Goal: Information Seeking & Learning: Learn about a topic

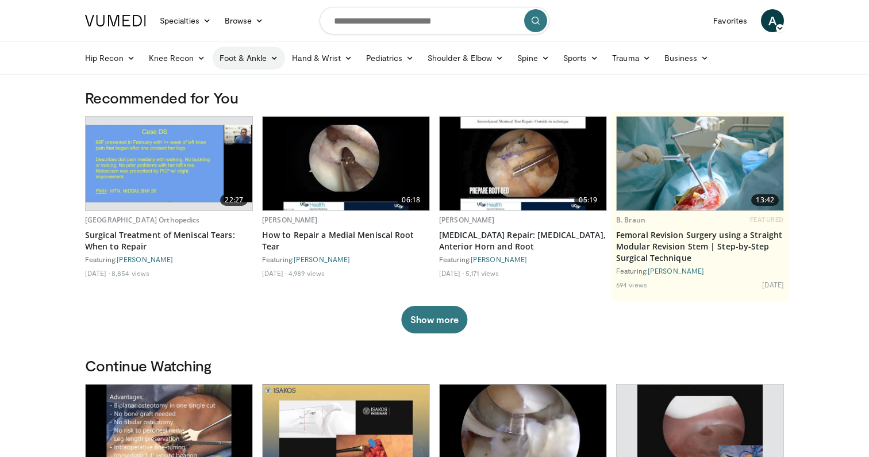
click at [263, 60] on link "Foot & Ankle" at bounding box center [249, 58] width 73 height 23
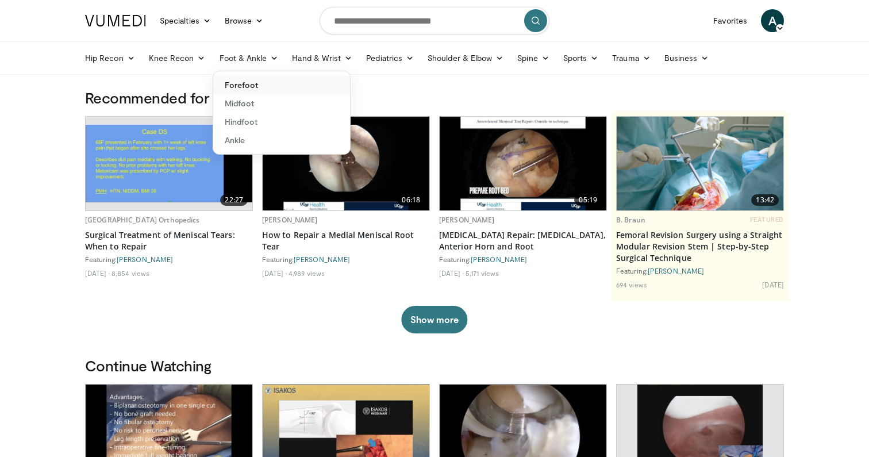
click at [242, 88] on link "Forefoot" at bounding box center [281, 85] width 137 height 18
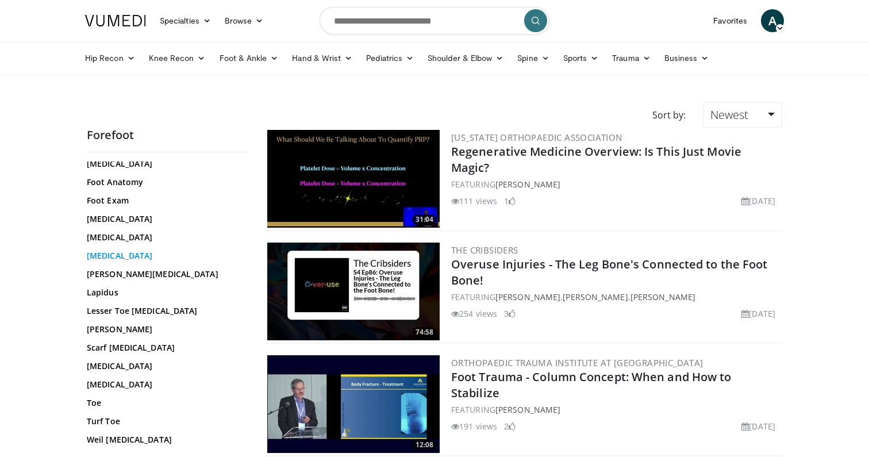
scroll to position [186, 0]
click at [127, 239] on link "Hallux Valgus" at bounding box center [164, 237] width 155 height 11
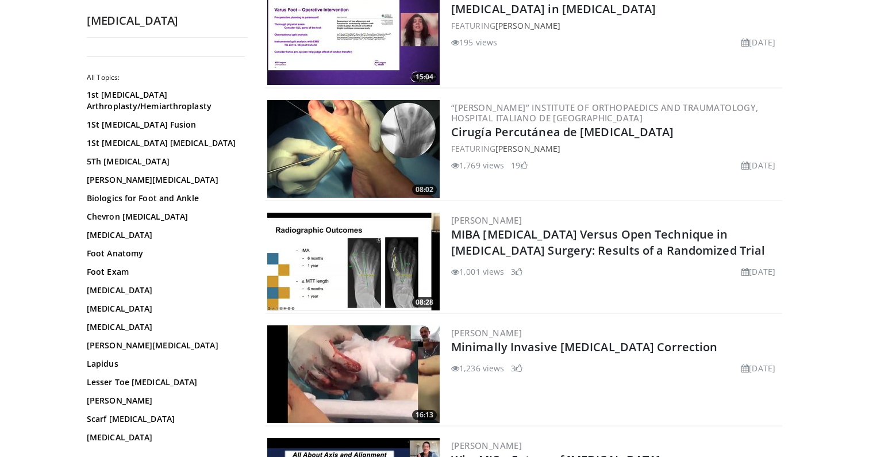
scroll to position [280, 0]
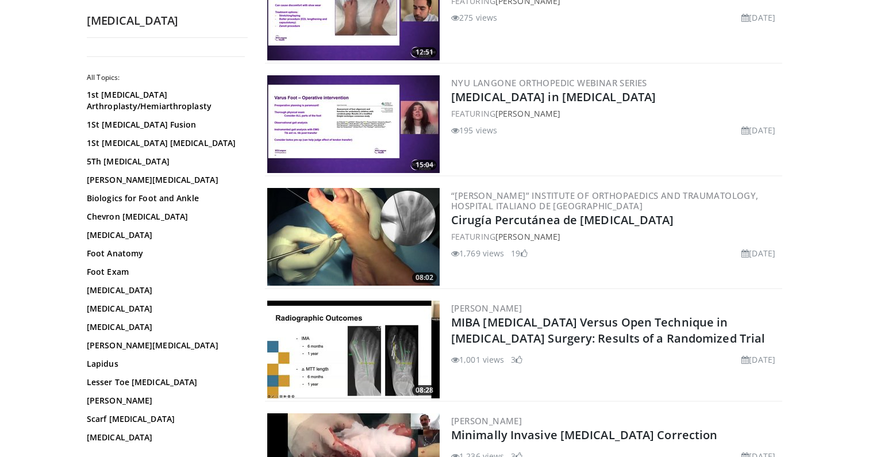
click at [369, 219] on img at bounding box center [353, 237] width 172 height 98
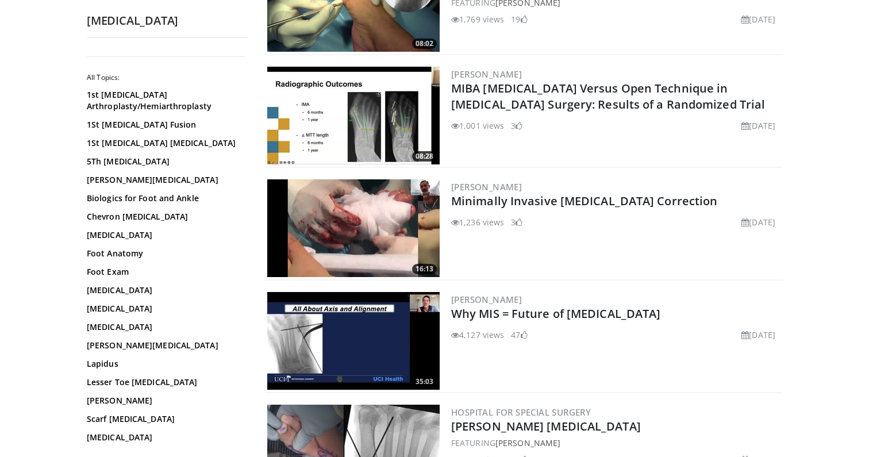
scroll to position [519, 0]
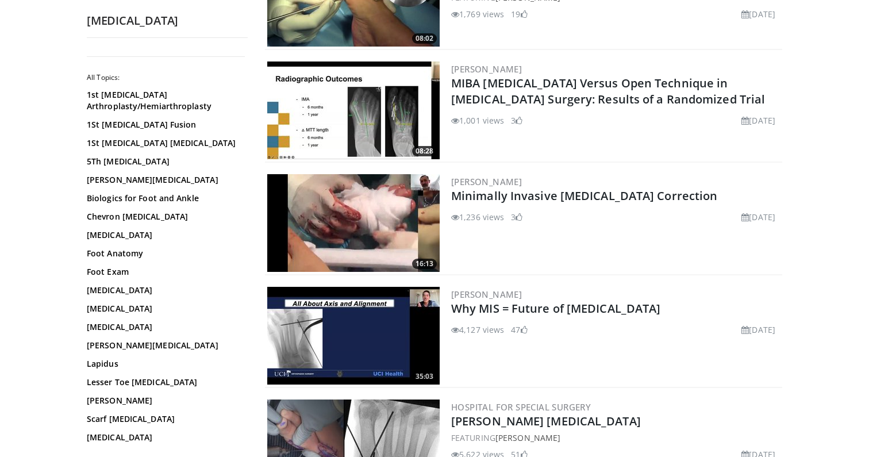
click at [360, 214] on img at bounding box center [353, 223] width 172 height 98
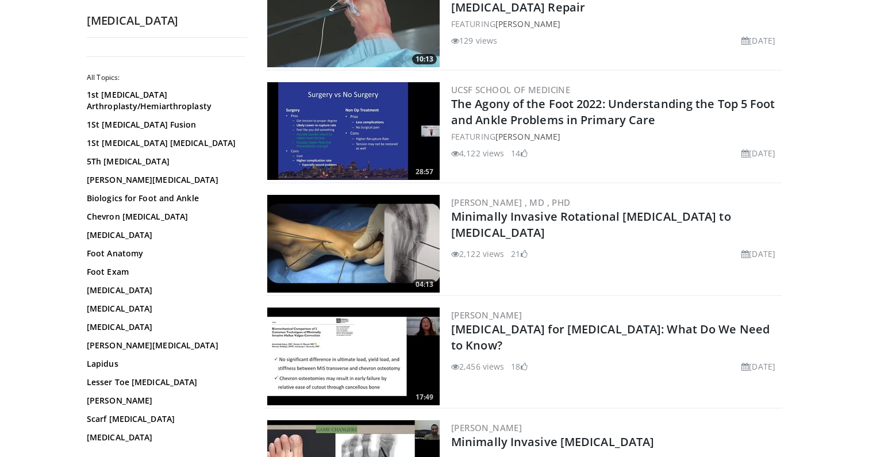
scroll to position [1075, 0]
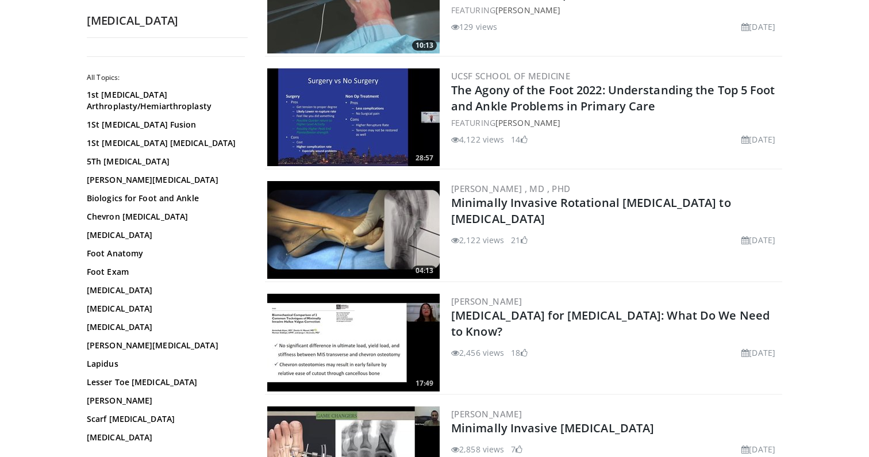
click at [377, 237] on img at bounding box center [353, 230] width 172 height 98
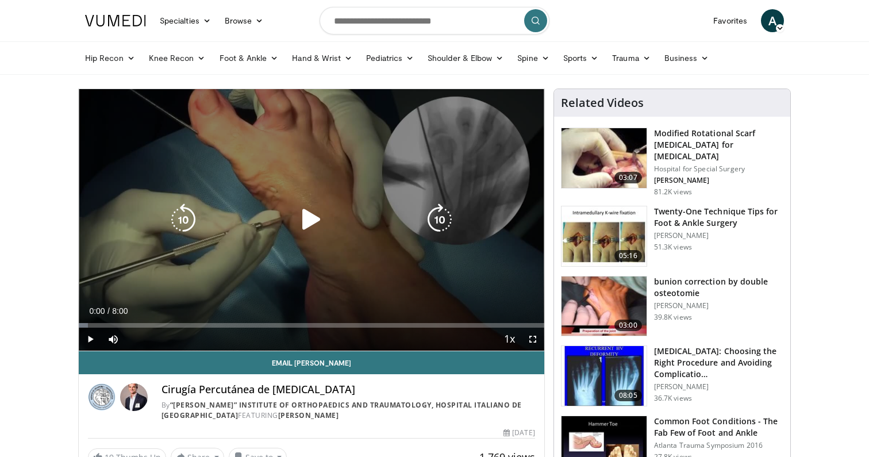
click at [310, 225] on icon "Video Player" at bounding box center [311, 219] width 32 height 32
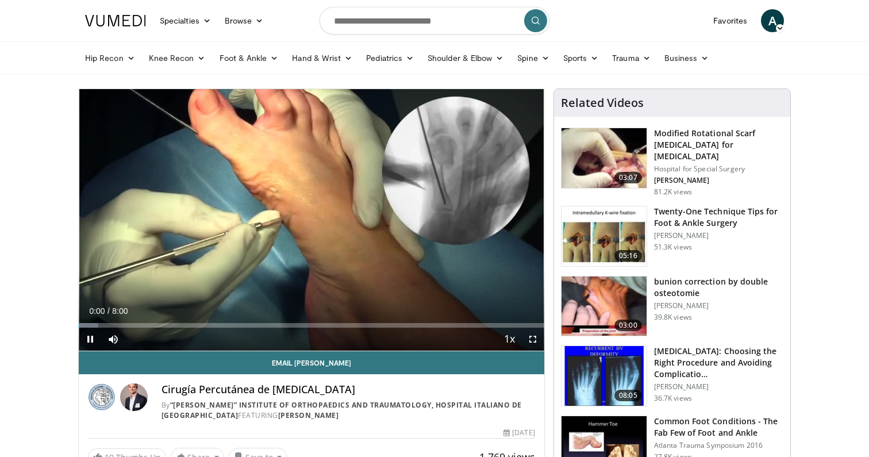
click at [534, 338] on span "Video Player" at bounding box center [532, 338] width 23 height 23
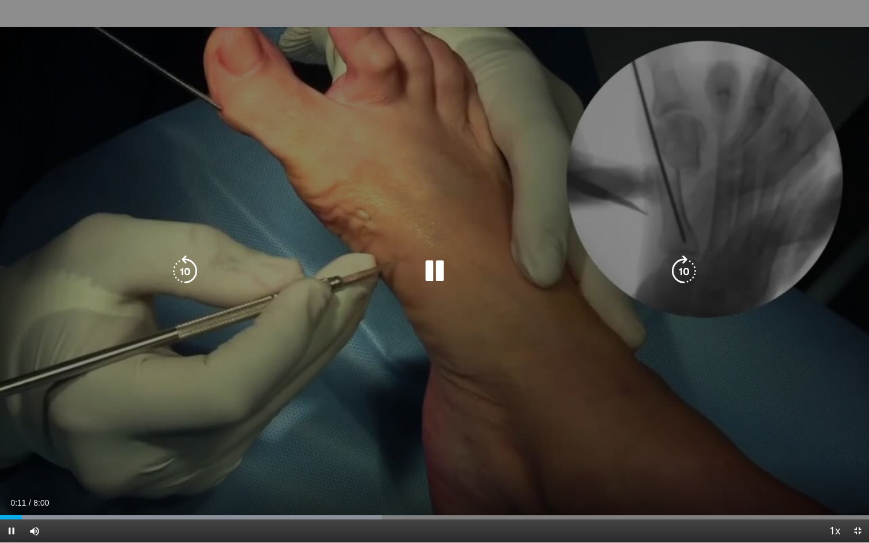
click at [685, 273] on icon "Video Player" at bounding box center [684, 271] width 32 height 32
click at [685, 273] on div "20 seconds Tap to unmute" at bounding box center [434, 271] width 869 height 542
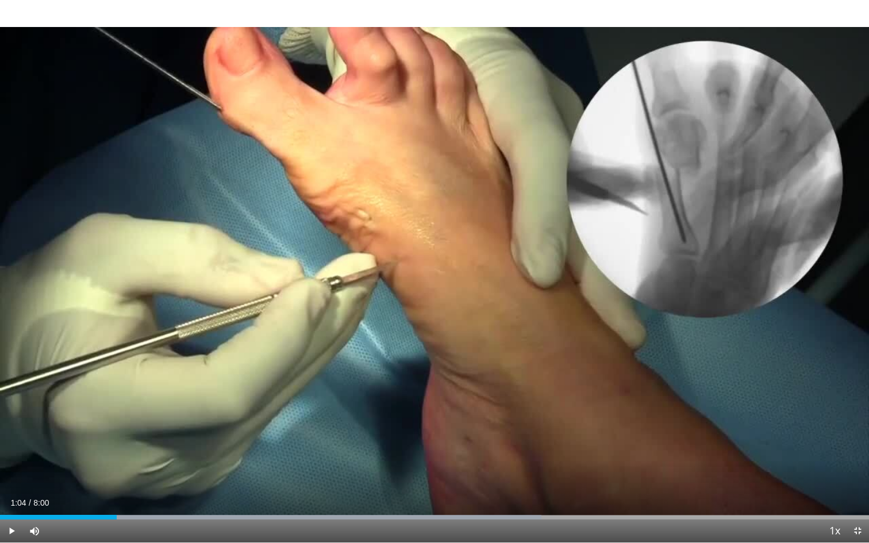
click at [685, 273] on div "20 seconds Tap to unmute" at bounding box center [434, 271] width 869 height 542
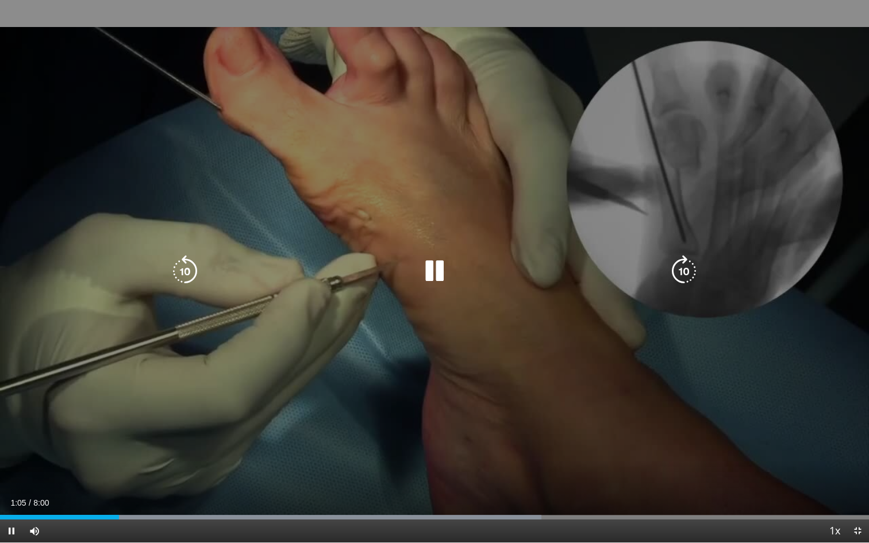
click at [684, 274] on icon "Video Player" at bounding box center [684, 271] width 32 height 32
click at [682, 275] on icon "Video Player" at bounding box center [684, 271] width 32 height 32
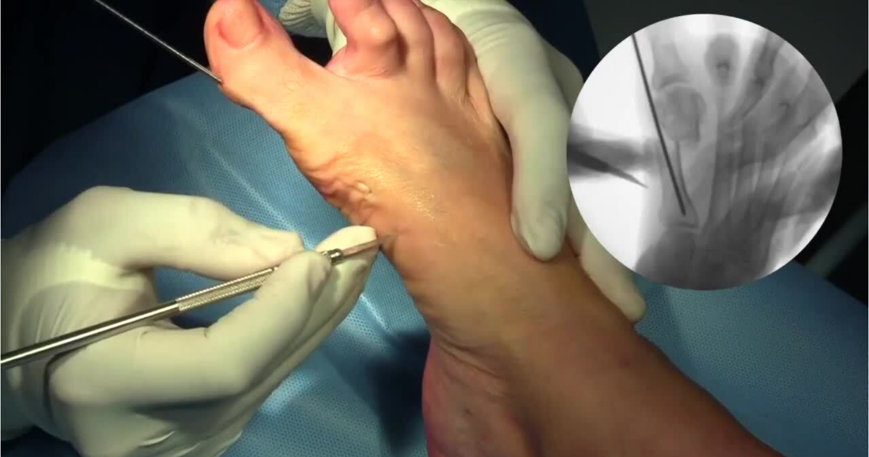
scroll to position [9, 0]
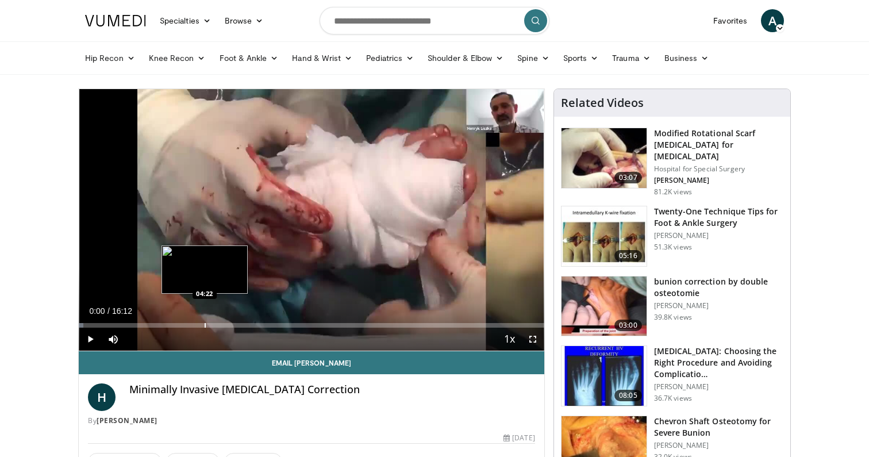
click at [205, 323] on div "Progress Bar" at bounding box center [205, 325] width 1 height 5
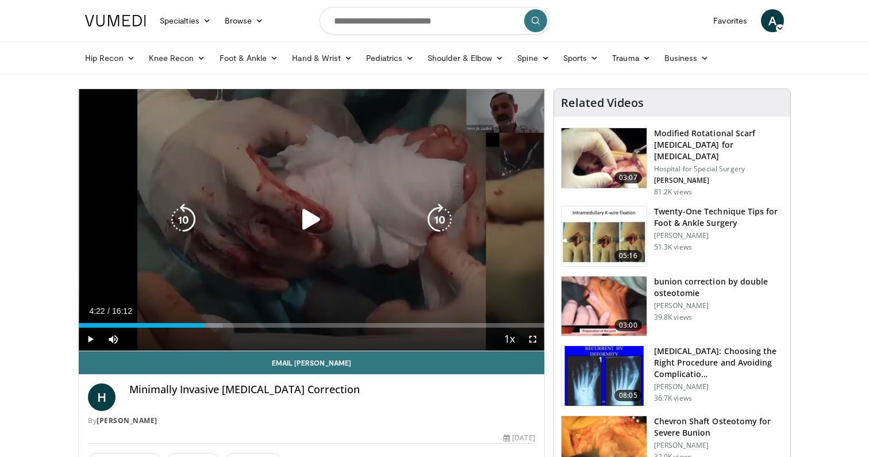
click at [368, 223] on div "Video Player" at bounding box center [311, 219] width 279 height 23
click at [313, 217] on icon "Video Player" at bounding box center [311, 219] width 32 height 32
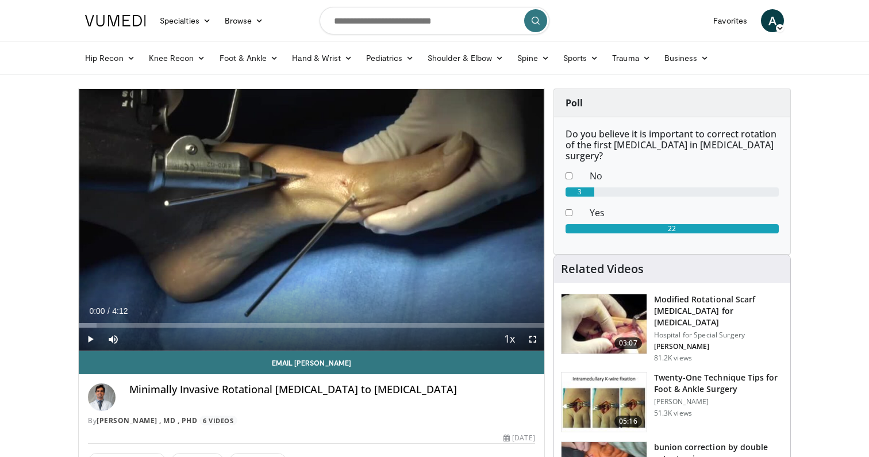
click at [536, 341] on span "Video Player" at bounding box center [532, 338] width 23 height 23
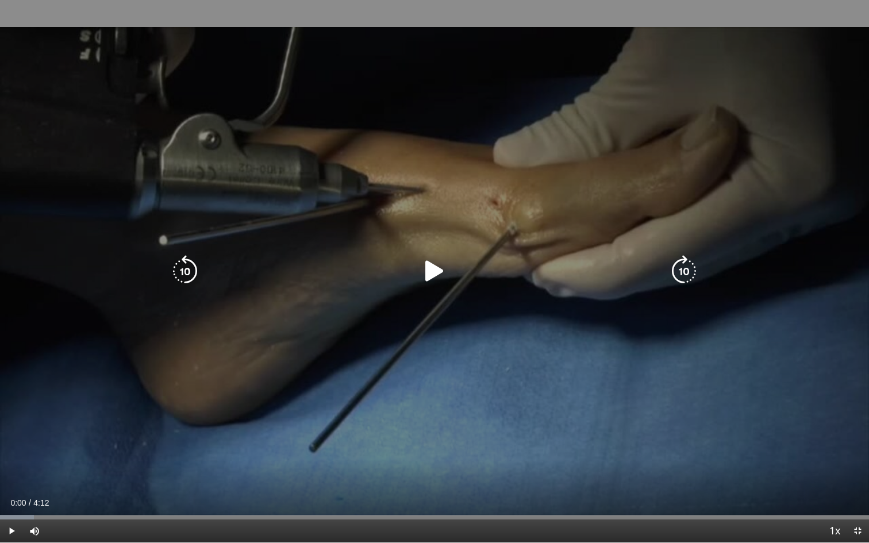
click at [429, 270] on icon "Video Player" at bounding box center [434, 271] width 32 height 32
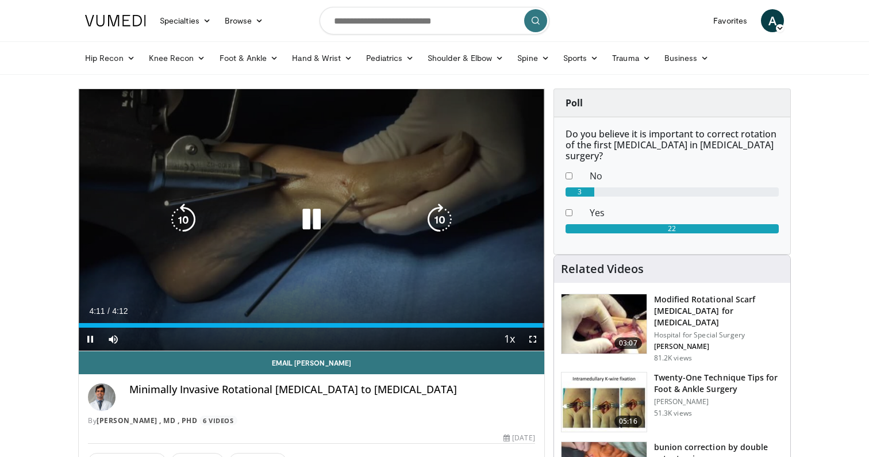
click at [311, 217] on icon "Video Player" at bounding box center [311, 219] width 32 height 32
